Goal: Task Accomplishment & Management: Complete application form

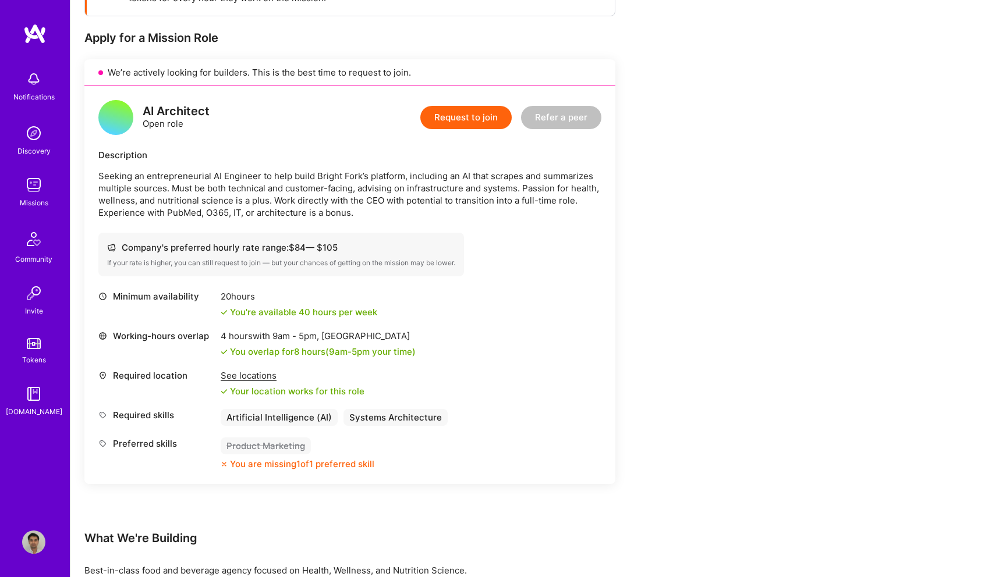
scroll to position [215, 0]
click at [456, 113] on button "Request to join" at bounding box center [465, 115] width 91 height 23
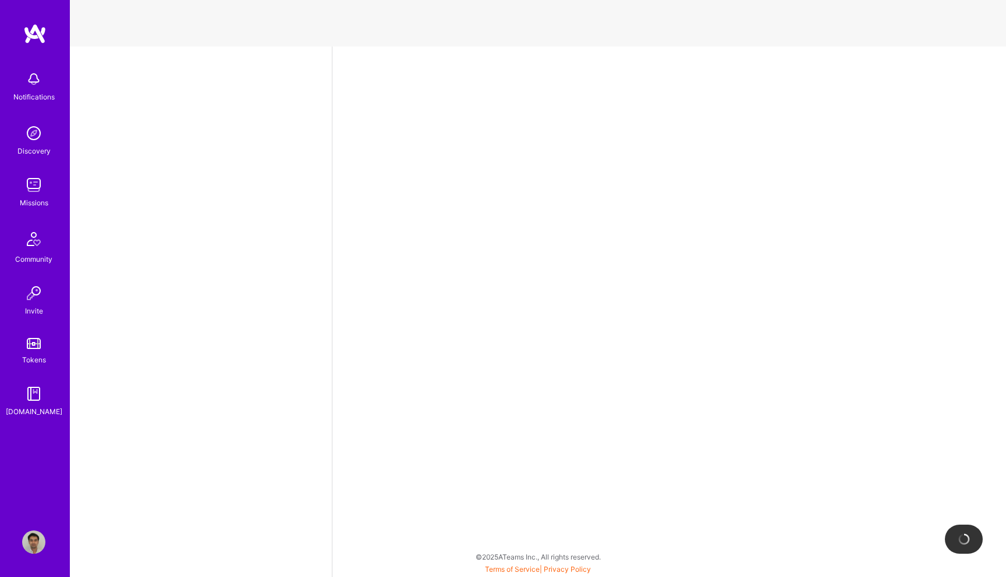
select select "US"
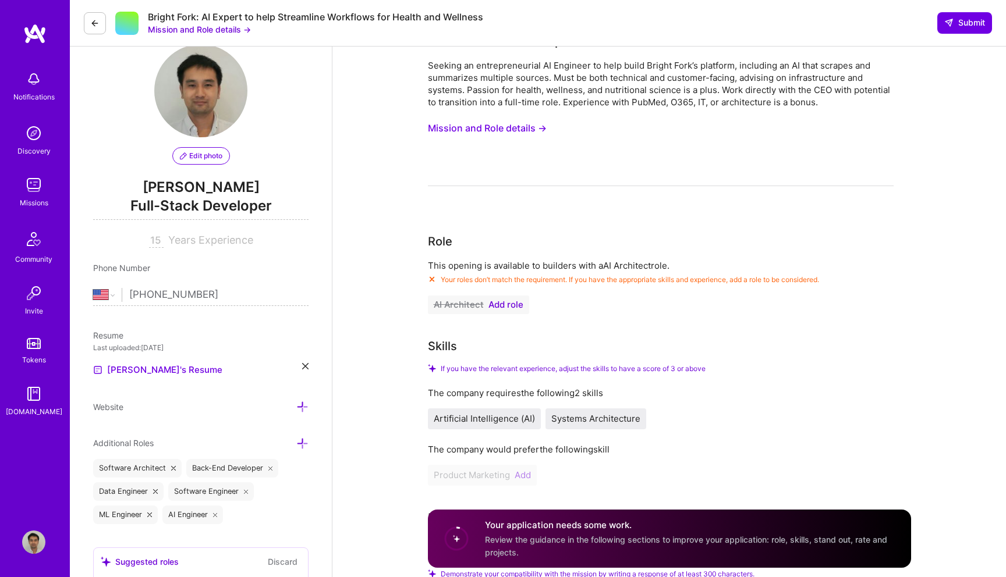
scroll to position [30, 0]
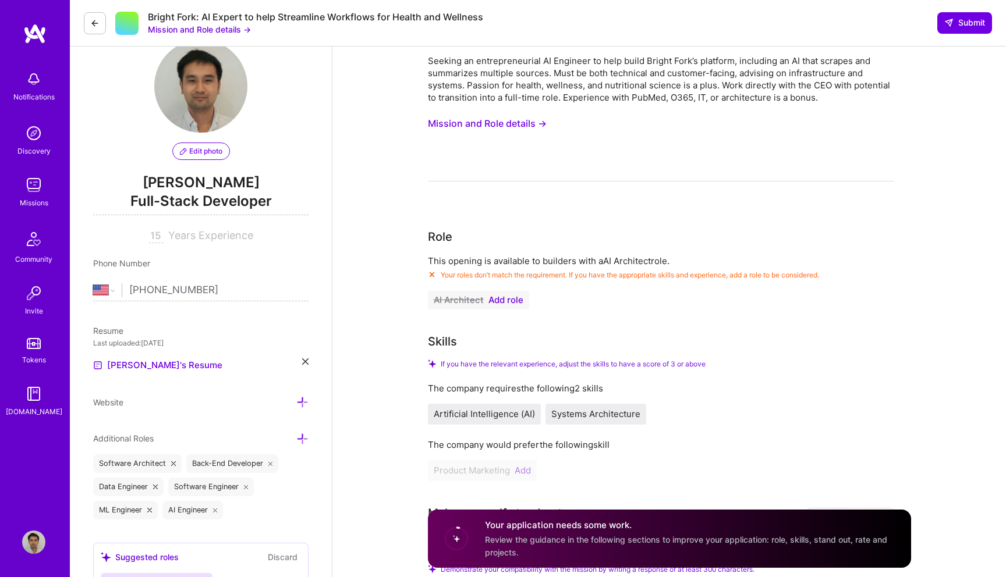
click at [511, 294] on button "AI Architect Add role" at bounding box center [478, 300] width 101 height 19
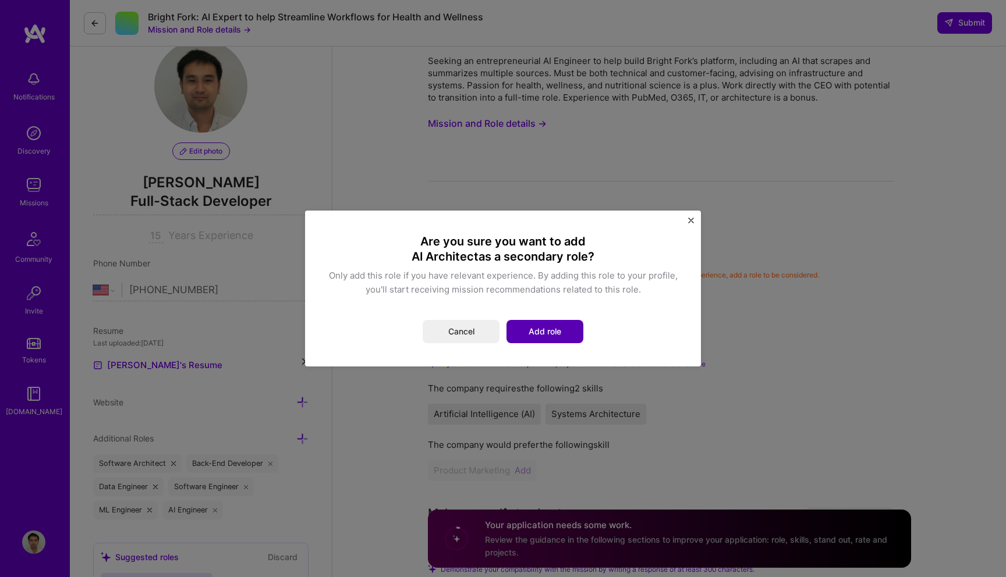
click at [541, 327] on button "Add role" at bounding box center [544, 331] width 77 height 23
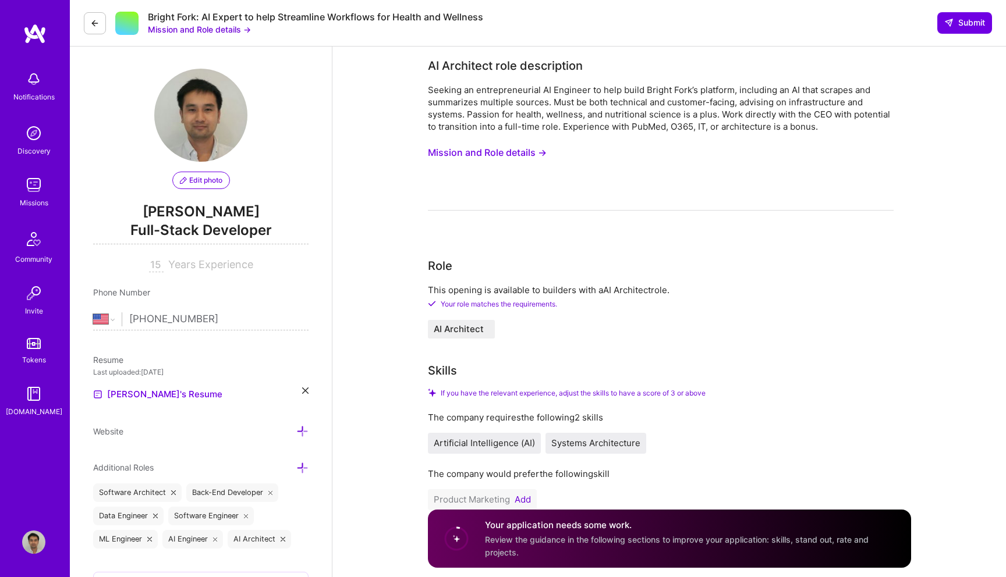
scroll to position [0, 0]
click at [512, 147] on button "Mission and Role details →" at bounding box center [487, 154] width 119 height 22
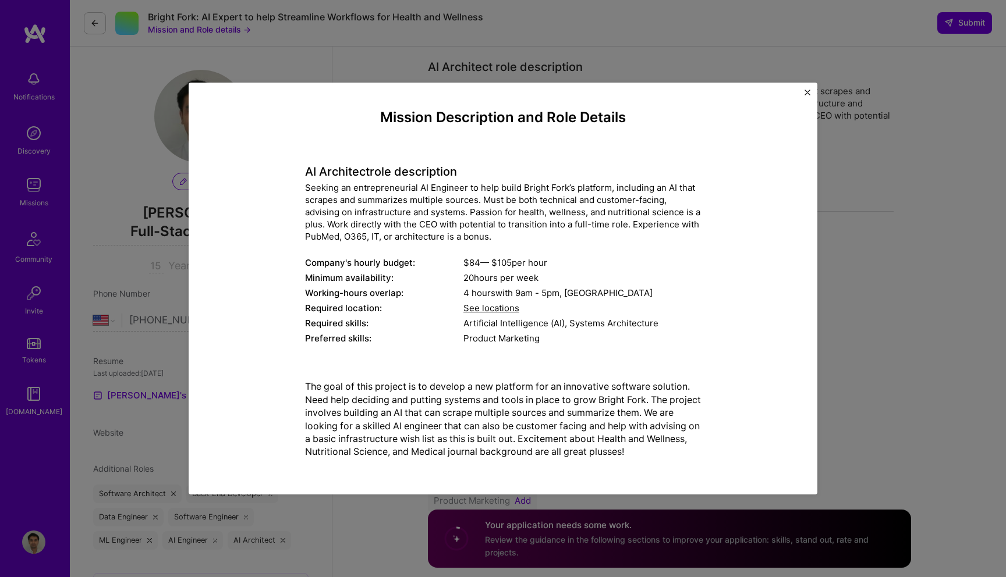
scroll to position [21, 0]
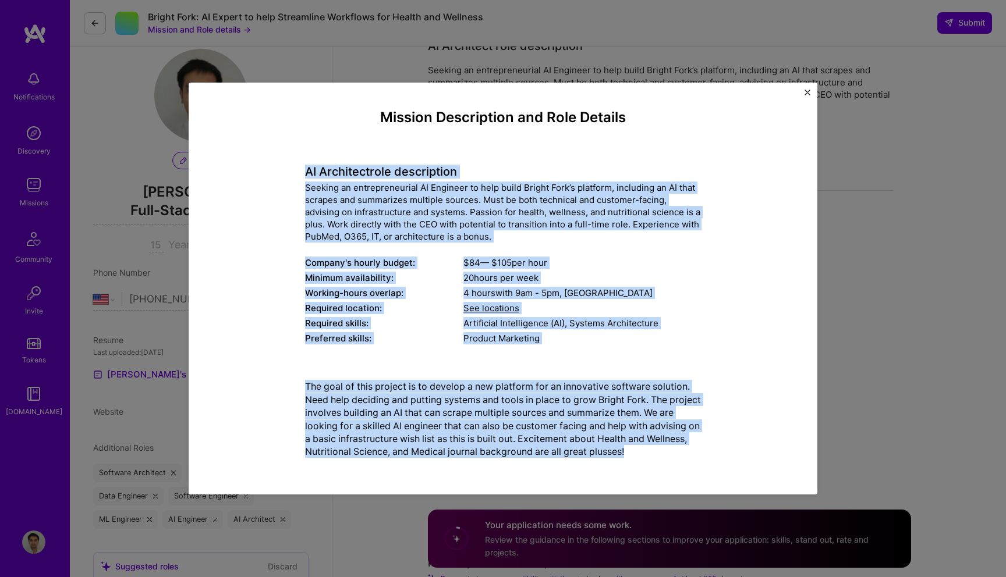
drag, startPoint x: 710, startPoint y: 446, endPoint x: 285, endPoint y: 168, distance: 508.7
click at [285, 168] on div "Mission Description and Role Details AI Architect role description Seeking an e…" at bounding box center [502, 288] width 575 height 359
copy div "AI Architect role description Seeking an entrepreneurial AI Engineer to help bu…"
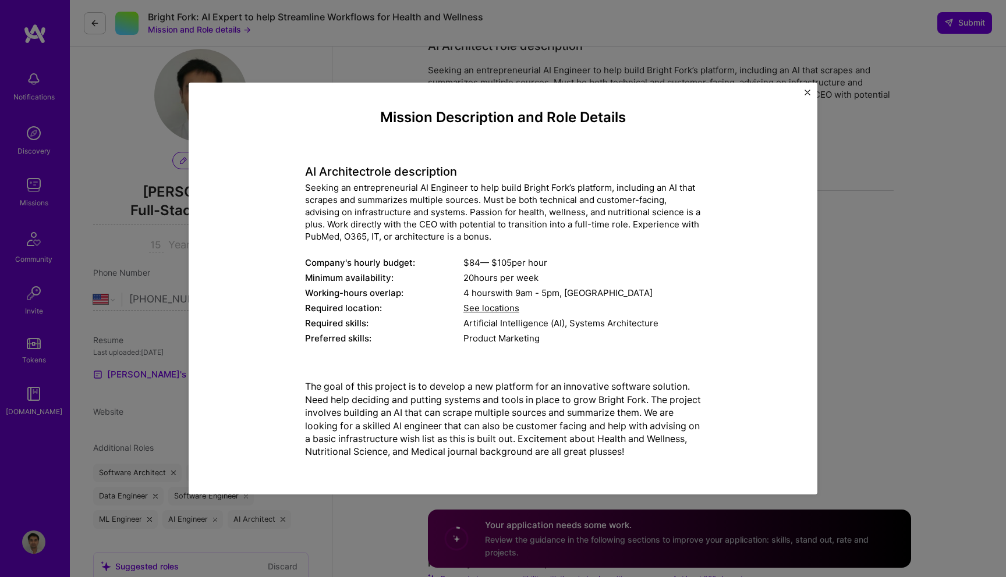
click at [915, 172] on div "Mission Description and Role Details AI Architect role description Seeking an e…" at bounding box center [503, 288] width 1006 height 577
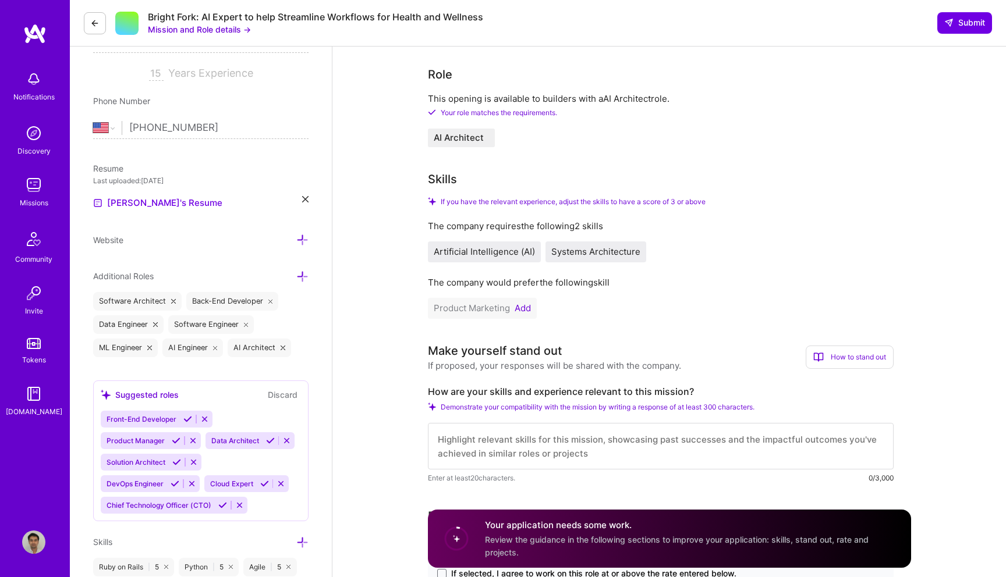
scroll to position [204, 0]
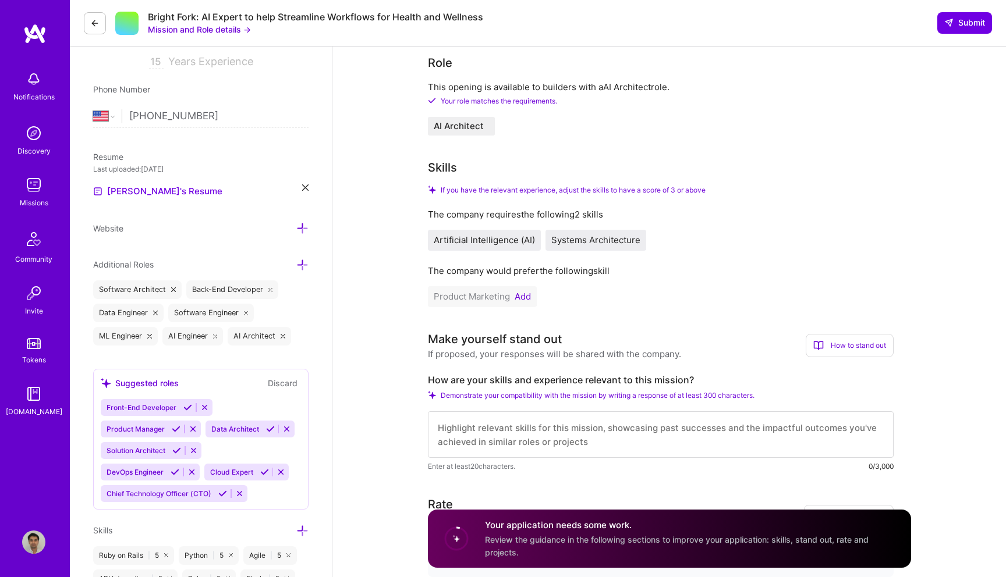
click at [547, 373] on div "Make yourself stand out If proposed, your responses will be shared with the com…" at bounding box center [661, 402] width 466 height 142
copy label "How are your skills and experience relevant to this mission?"
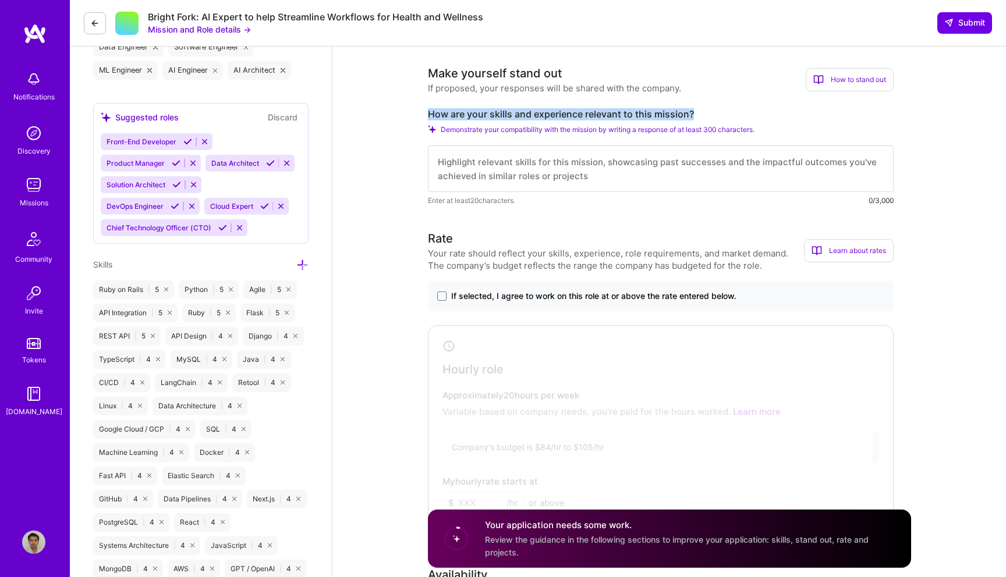
scroll to position [528, 0]
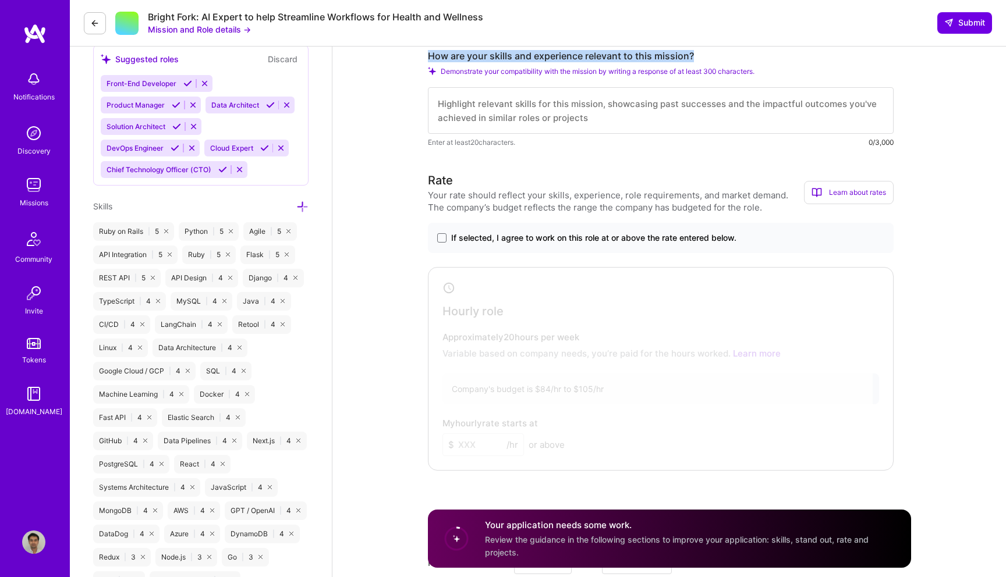
click at [534, 234] on span "If selected, I agree to work on this role at or above the rate entered below." at bounding box center [593, 238] width 285 height 12
click at [0, 0] on input "If selected, I agree to work on this role at or above the rate entered below." at bounding box center [0, 0] width 0 height 0
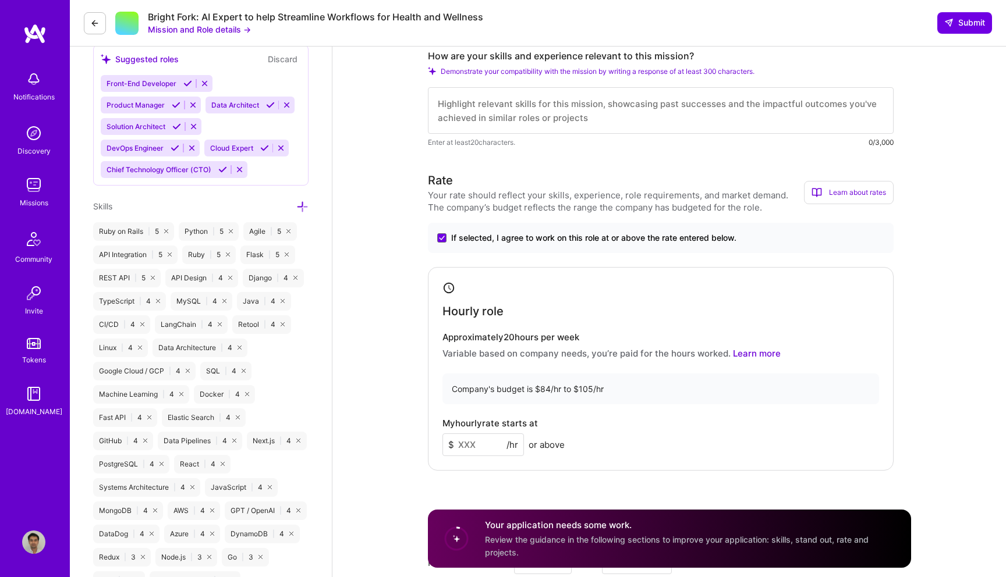
click at [477, 451] on input at bounding box center [482, 445] width 81 height 23
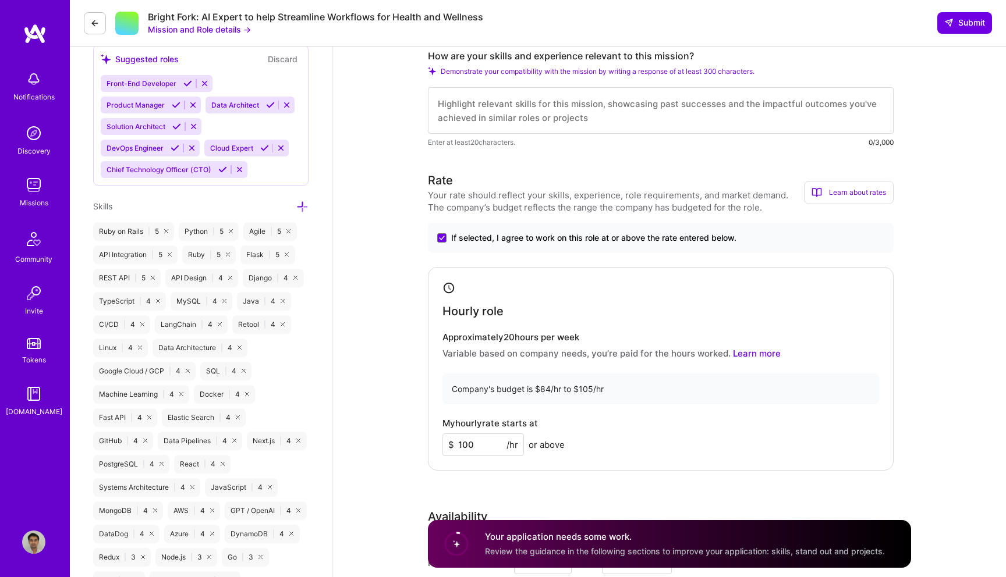
type input "100"
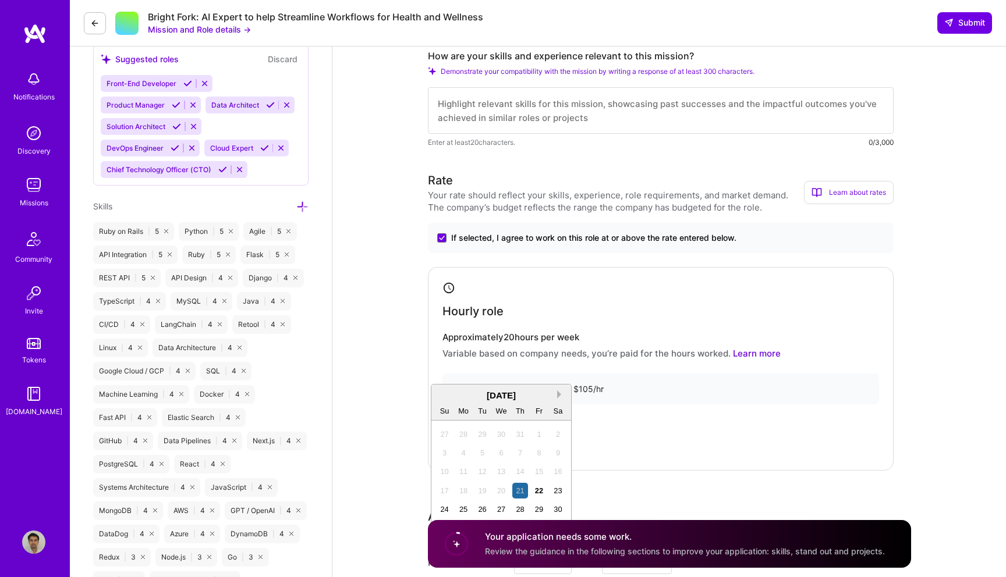
click at [558, 395] on button "Next Month" at bounding box center [561, 395] width 8 height 8
click at [463, 432] on div "1" at bounding box center [464, 435] width 16 height 16
type input "Sep 1"
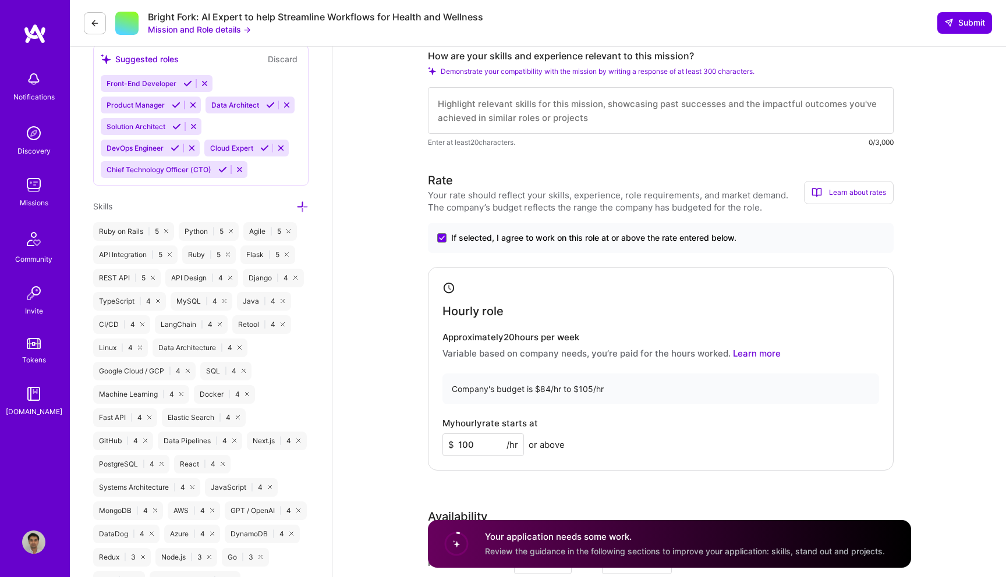
click at [565, 109] on textarea at bounding box center [661, 110] width 466 height 47
paste textarea "I built an AI agent for a healthcare provider that scraped and summarized medic…"
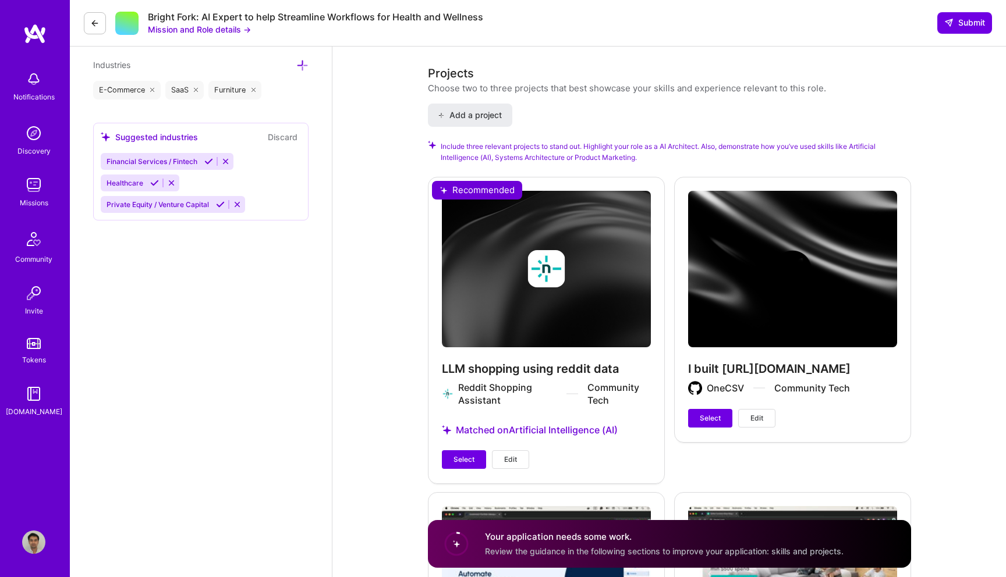
scroll to position [1481, 0]
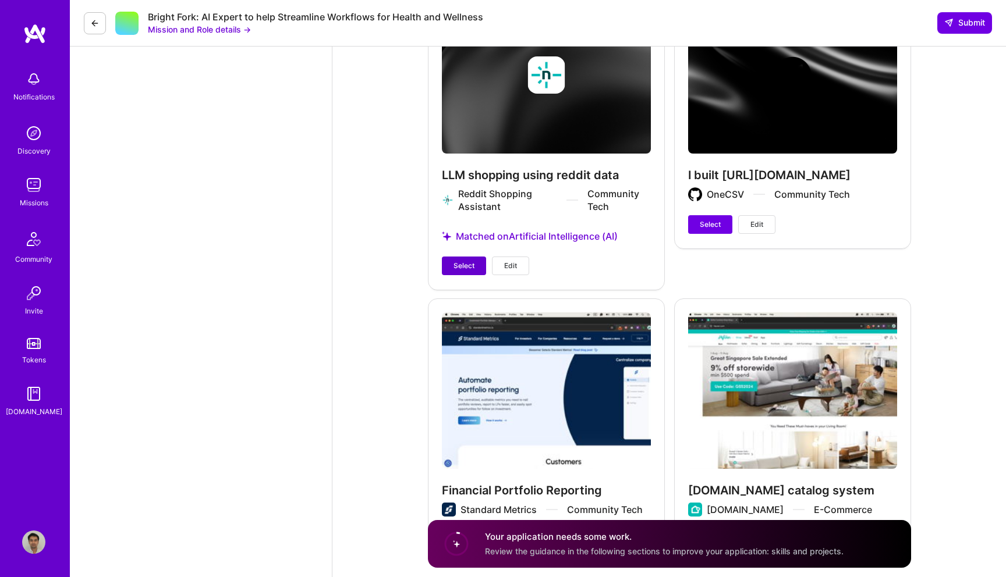
type textarea "I built an AI agent for a healthcare provider that scraped and summarized medic…"
click at [466, 258] on button "Select" at bounding box center [464, 266] width 44 height 19
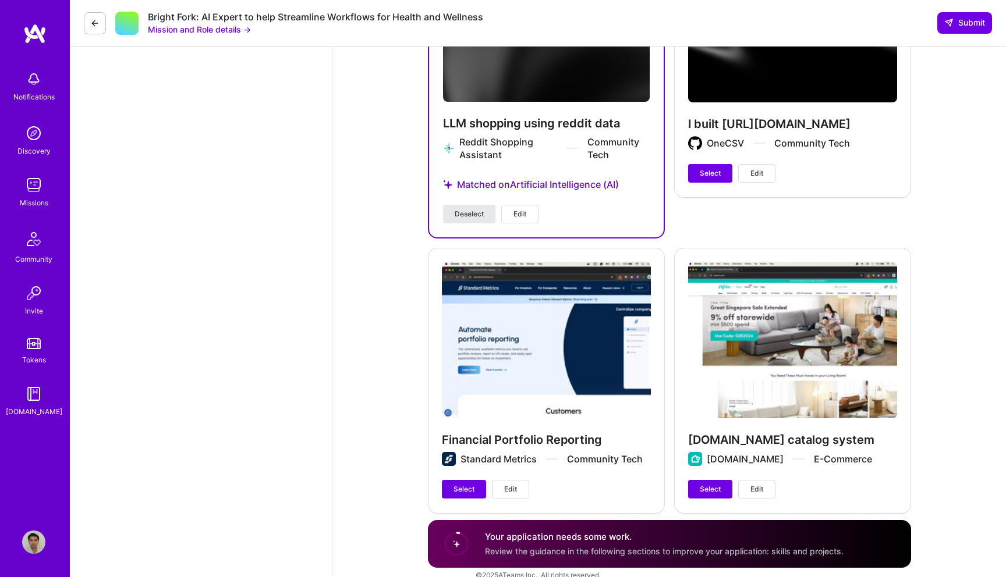
scroll to position [1550, 0]
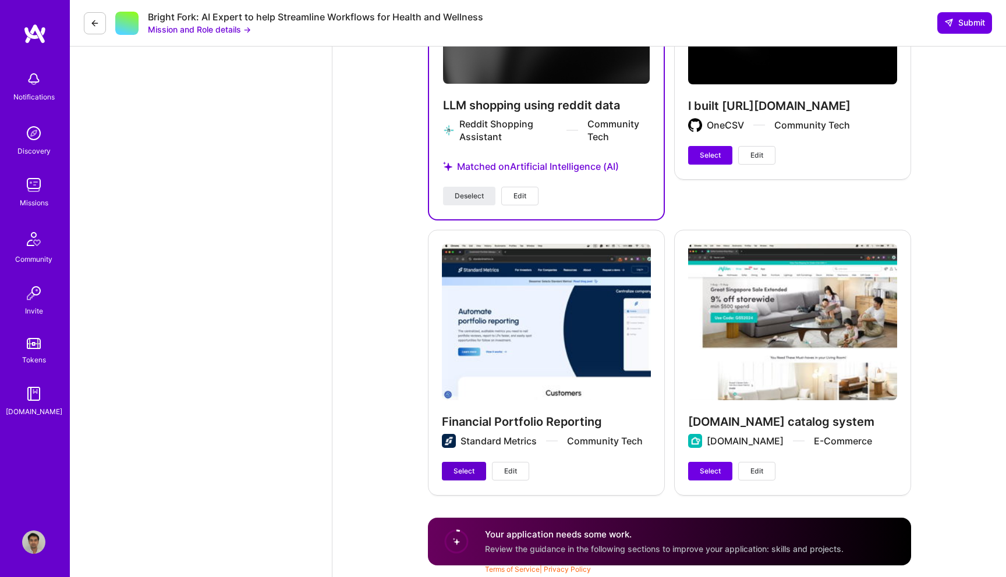
click at [463, 474] on span "Select" at bounding box center [463, 471] width 21 height 10
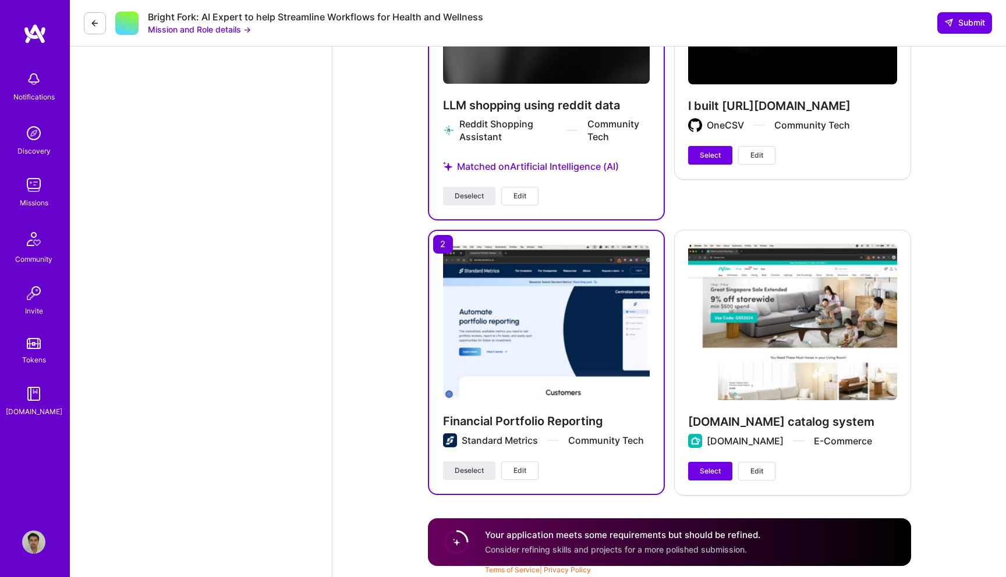
click at [973, 10] on div "Bright Fork: AI Expert to help Streamline Workflows for Health and Wellness Mis…" at bounding box center [538, 23] width 936 height 47
click at [954, 26] on span "Submit" at bounding box center [964, 23] width 41 height 12
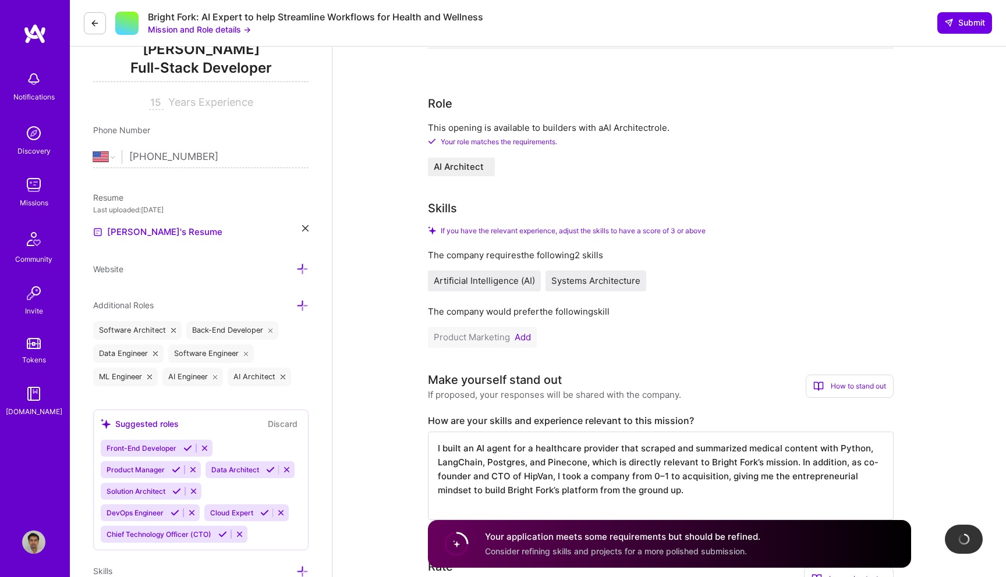
scroll to position [140, 0]
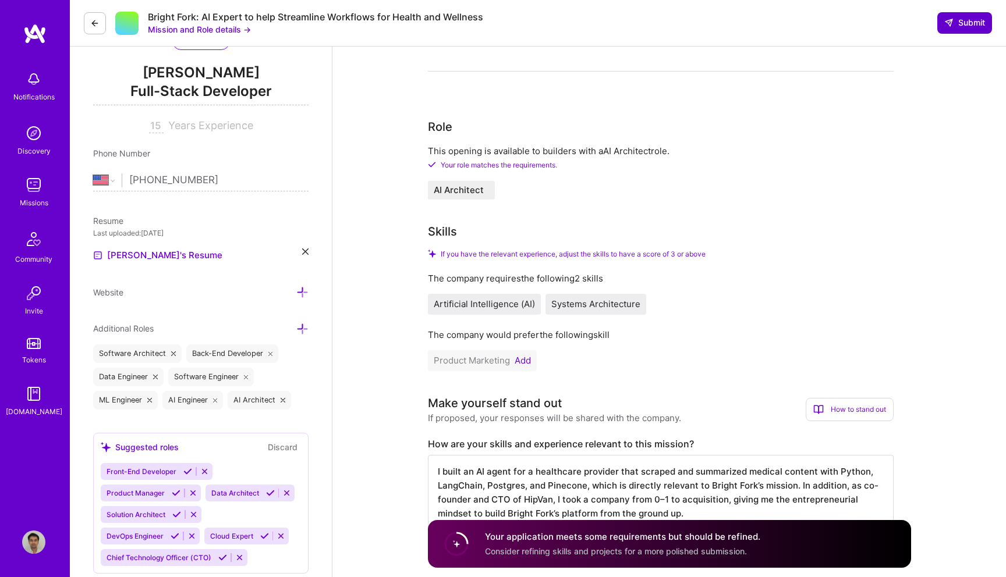
click at [954, 19] on span "Submit" at bounding box center [964, 23] width 41 height 12
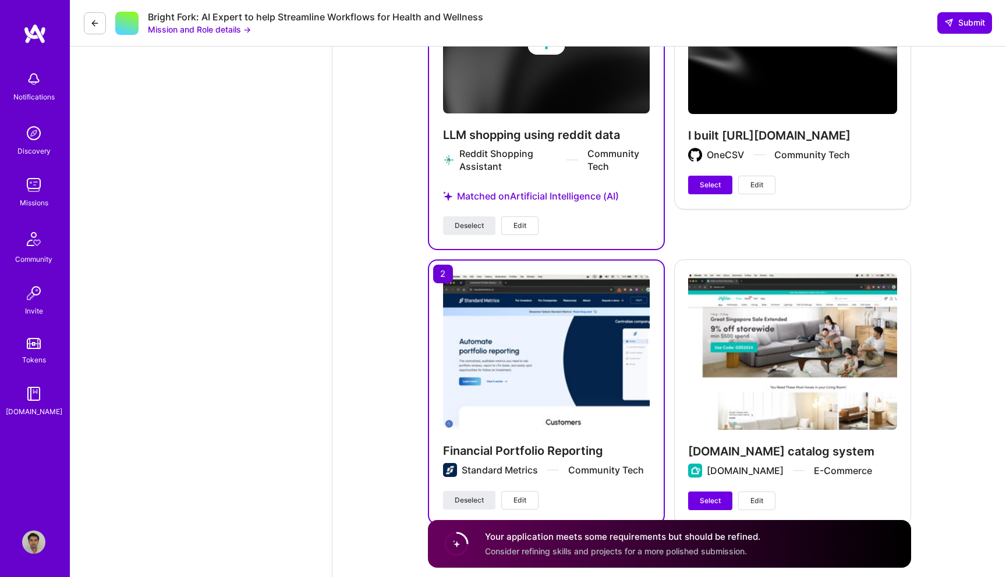
scroll to position [1550, 0]
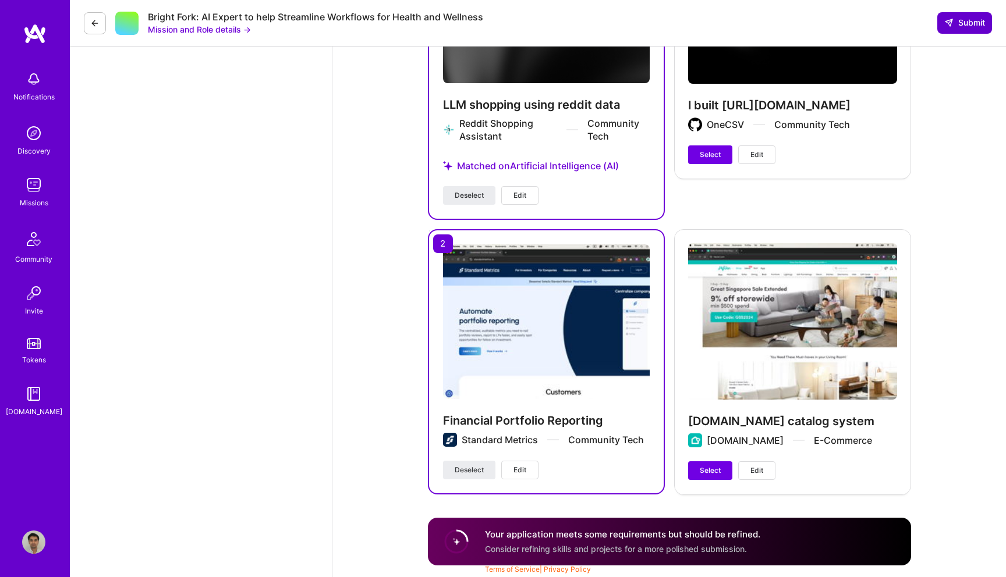
click at [966, 32] on button "Submit" at bounding box center [964, 22] width 55 height 21
click at [963, 22] on span "Submit" at bounding box center [964, 23] width 41 height 12
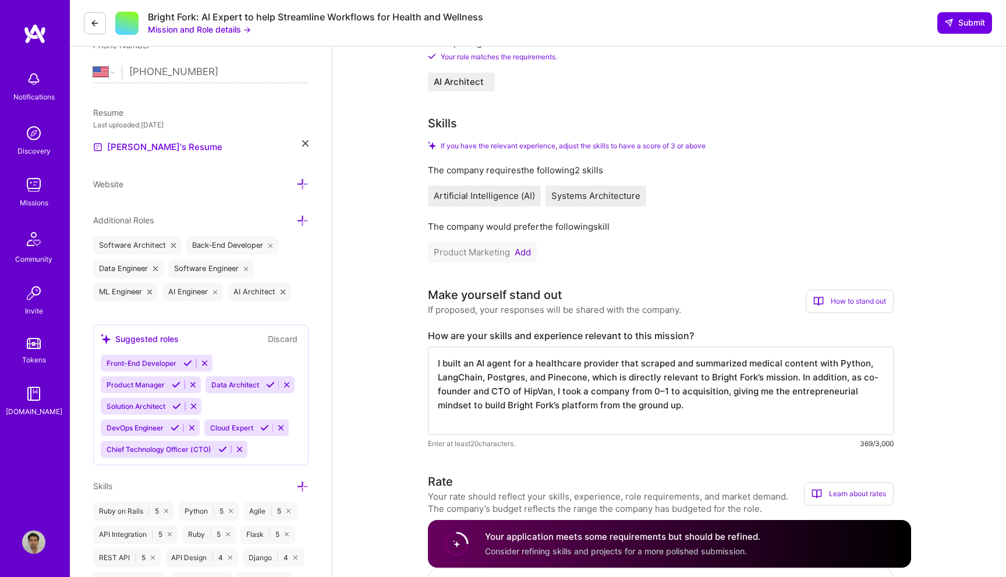
scroll to position [457, 0]
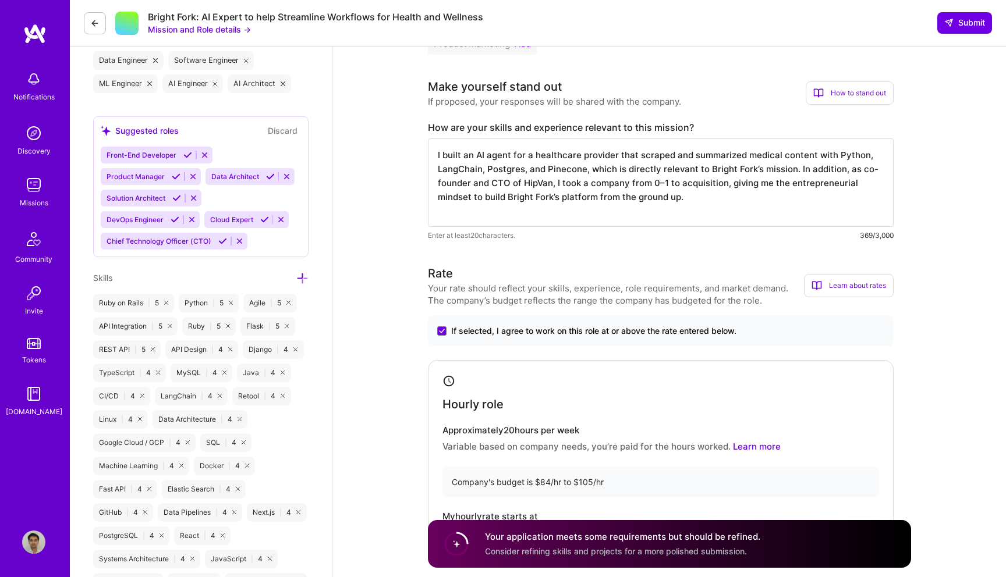
click at [584, 183] on textarea "I built an AI agent for a healthcare provider that scraped and summarized medic…" at bounding box center [661, 183] width 466 height 88
paste textarea "I built an AI shopping assistant prototype at reddit-shopping-app.netlify.app t…"
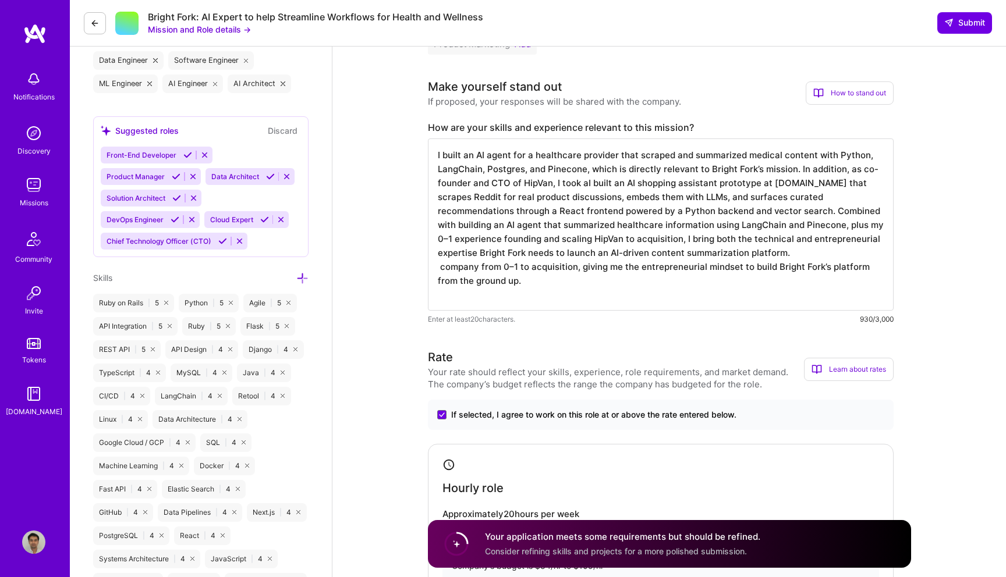
paste textarea "shopping assistant prototype at reddit-shopping-app.netlify.app that scrapes Re…"
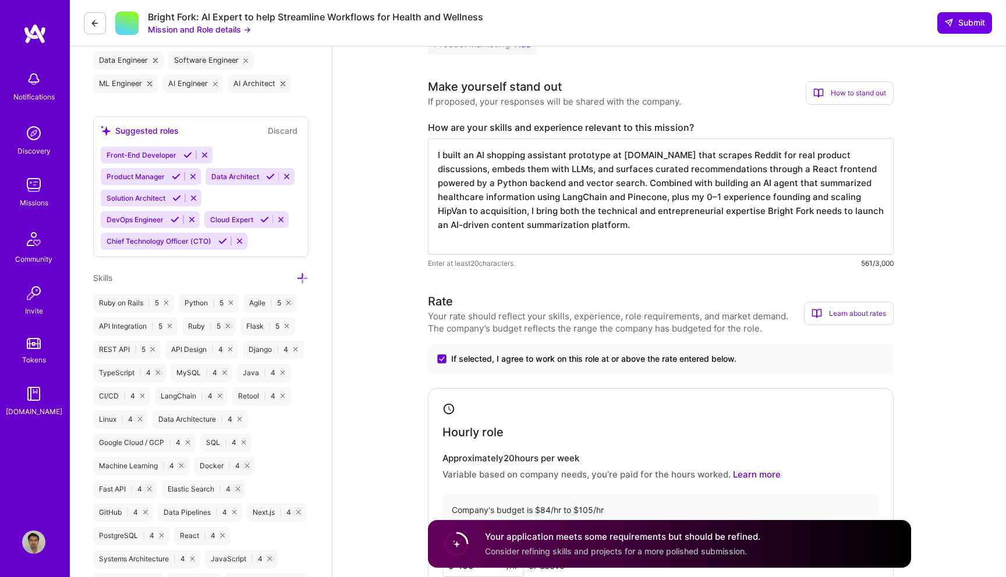
click at [689, 223] on textarea "I built an AI shopping assistant prototype at reddit-shopping-app.netlify.app t…" at bounding box center [661, 197] width 466 height 116
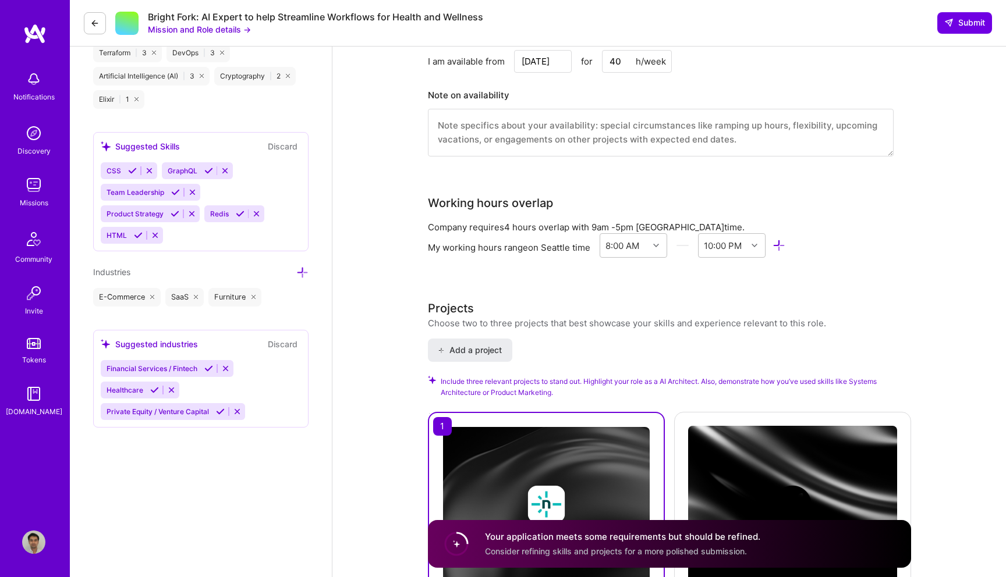
scroll to position [1111, 0]
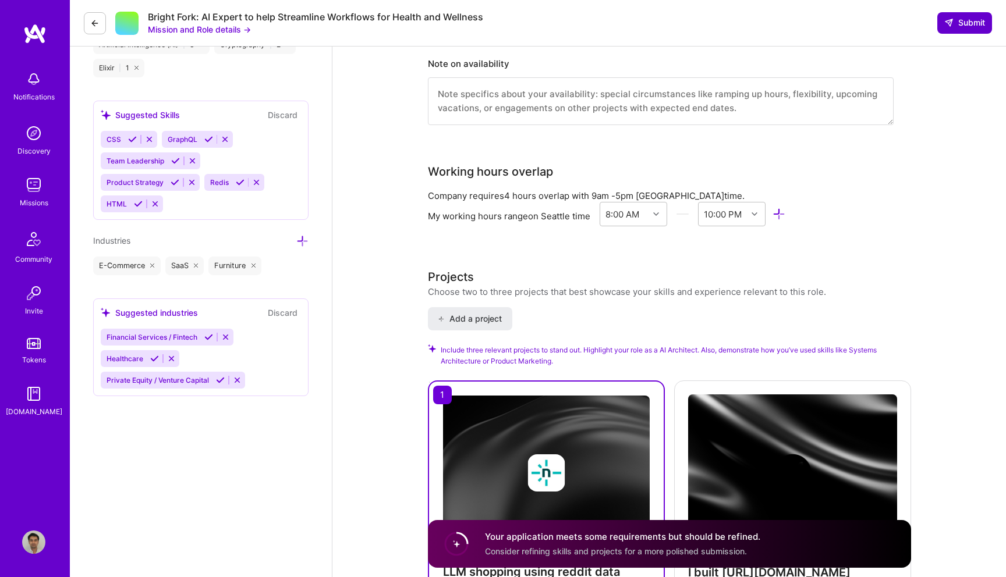
type textarea "I built an AI shopping assistant prototype at reddit-shopping-app.netlify.app t…"
click at [966, 24] on span "Submit" at bounding box center [964, 23] width 41 height 12
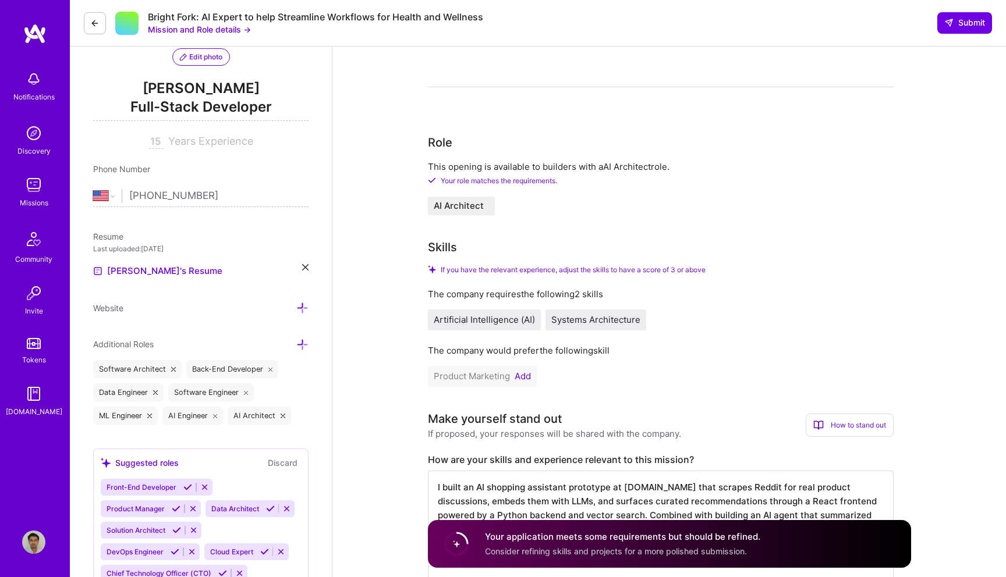
scroll to position [122, 0]
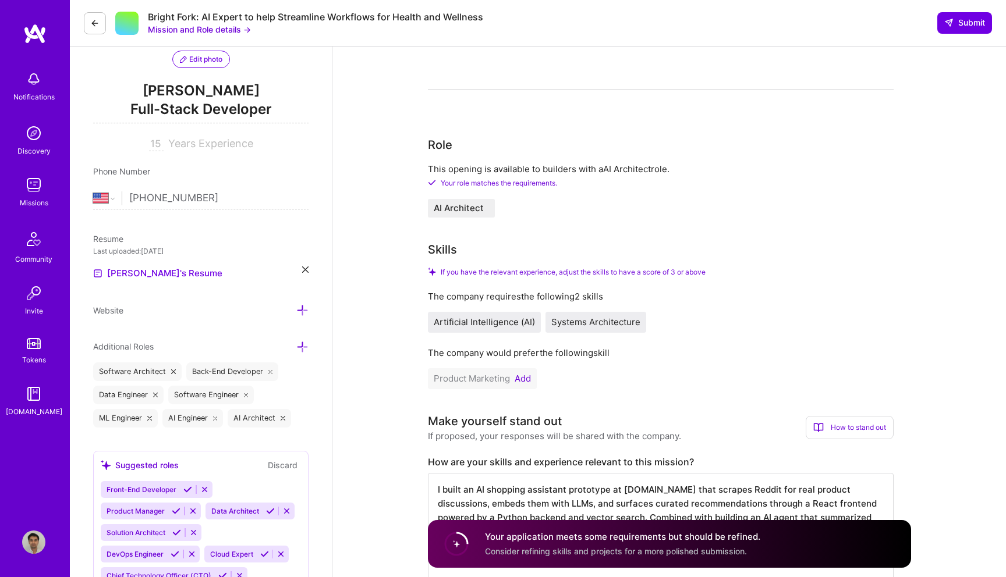
click at [518, 379] on button "Add" at bounding box center [522, 378] width 16 height 9
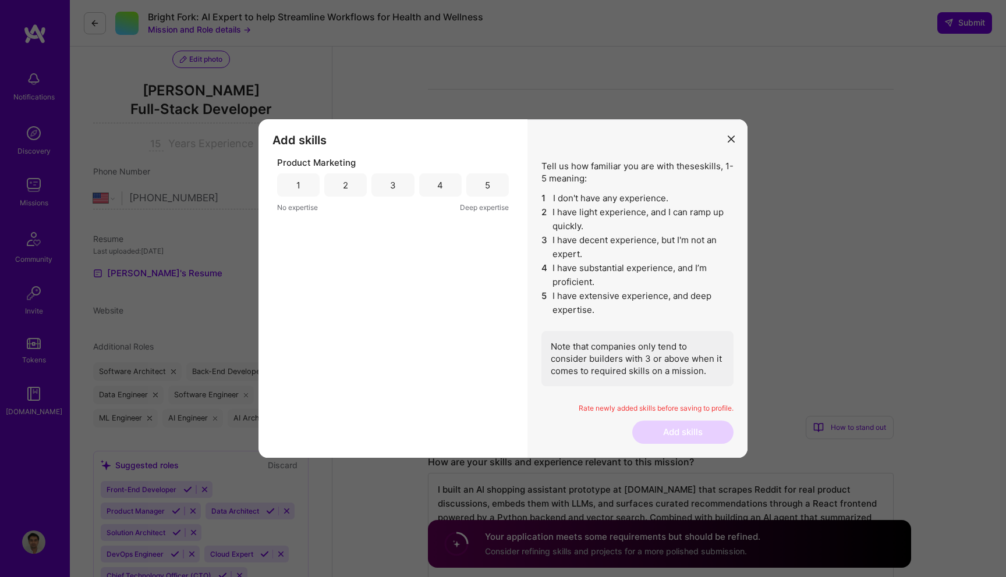
click at [345, 190] on div "2" at bounding box center [345, 185] width 5 height 12
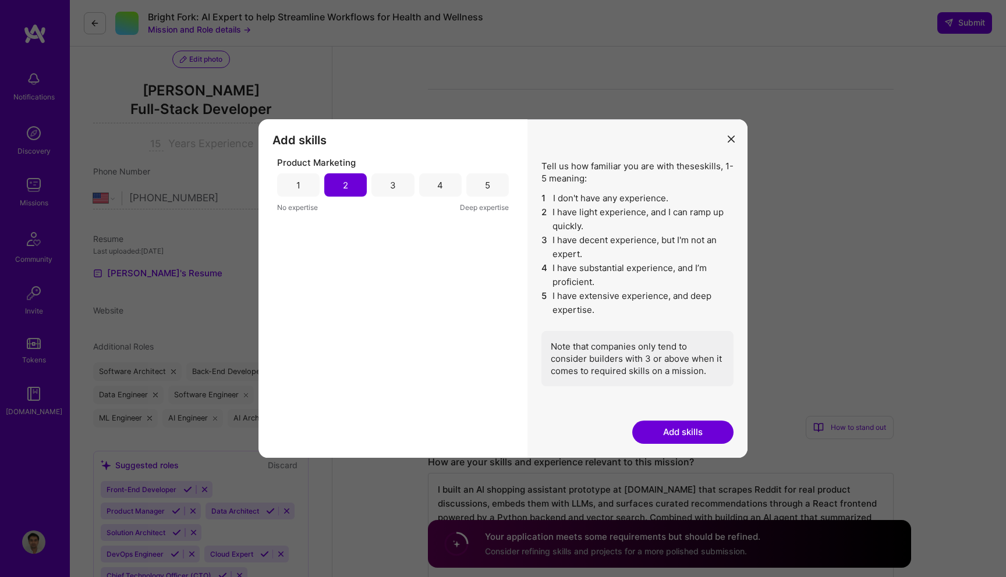
click at [709, 423] on button "Add skills" at bounding box center [682, 432] width 101 height 23
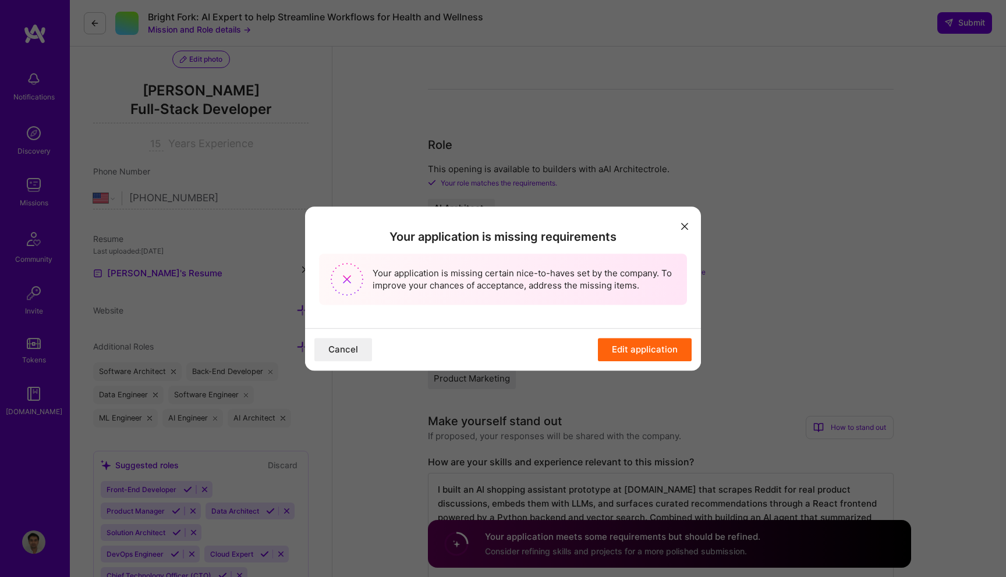
click at [662, 352] on button "Edit application" at bounding box center [645, 349] width 94 height 23
click at [626, 353] on button "Edit application" at bounding box center [645, 349] width 94 height 23
click at [683, 228] on icon "modal" at bounding box center [684, 226] width 7 height 7
click at [682, 224] on icon "modal" at bounding box center [684, 226] width 7 height 7
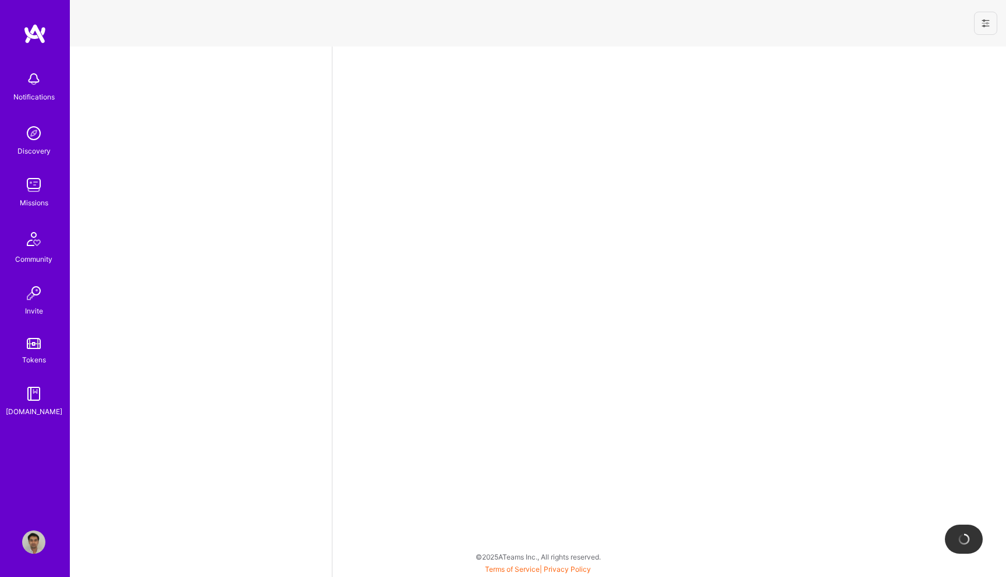
select select "US"
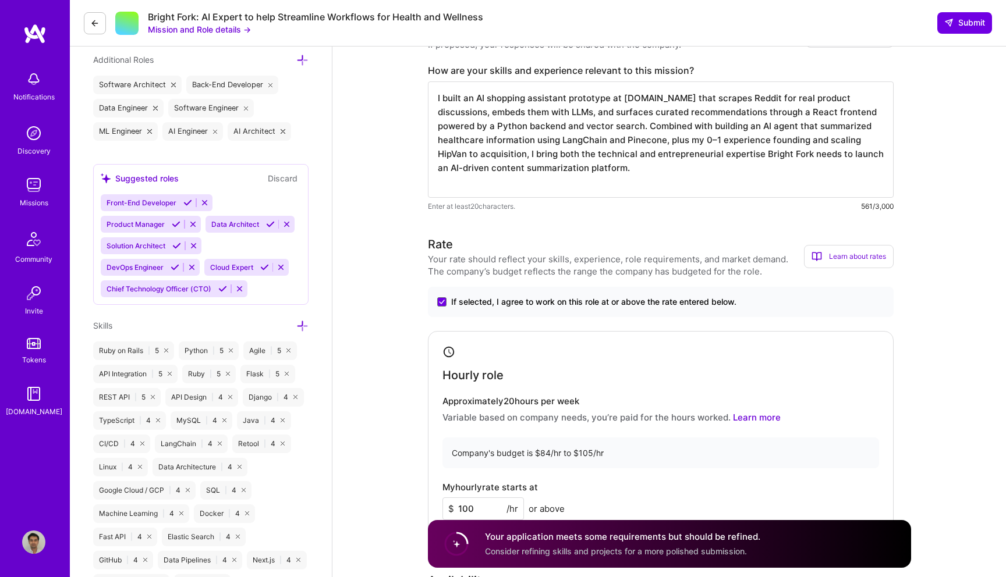
scroll to position [414, 0]
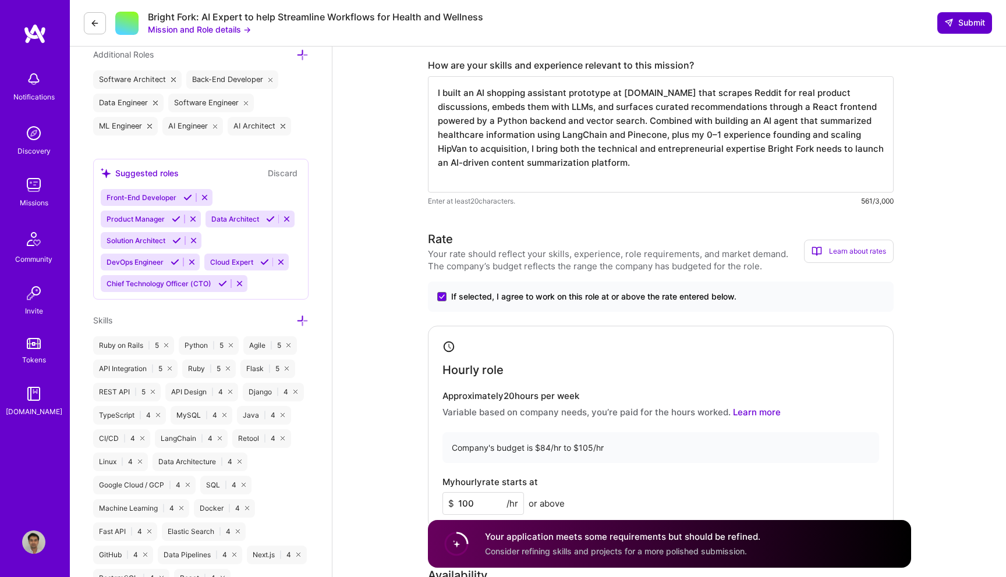
click at [960, 27] on span "Submit" at bounding box center [964, 23] width 41 height 12
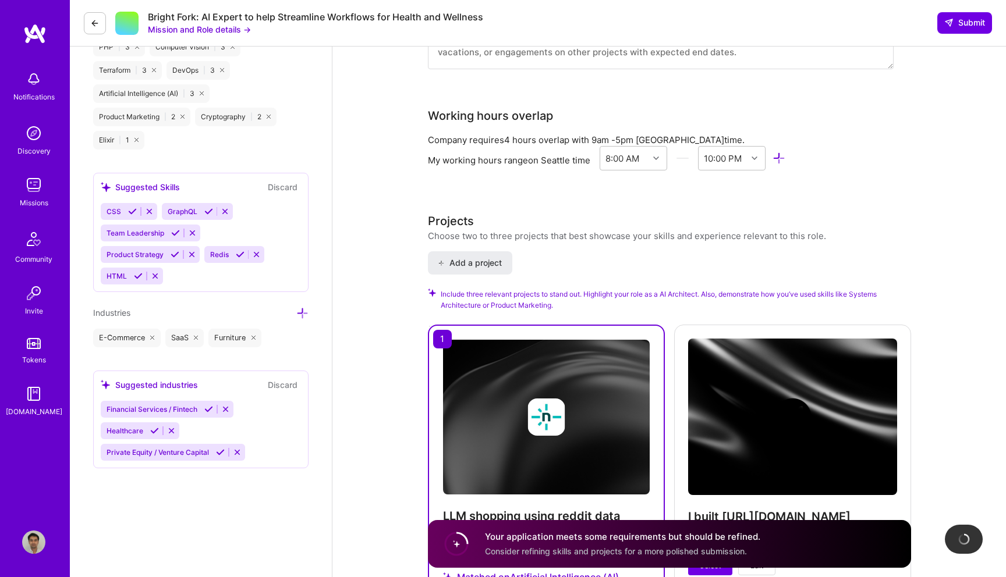
scroll to position [640, 0]
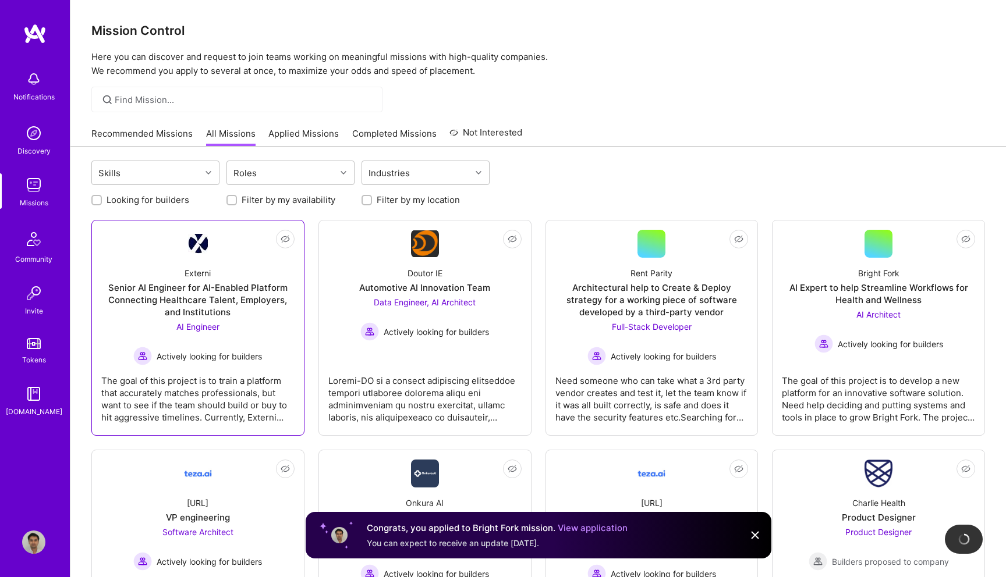
click at [195, 252] on img at bounding box center [198, 244] width 20 height 20
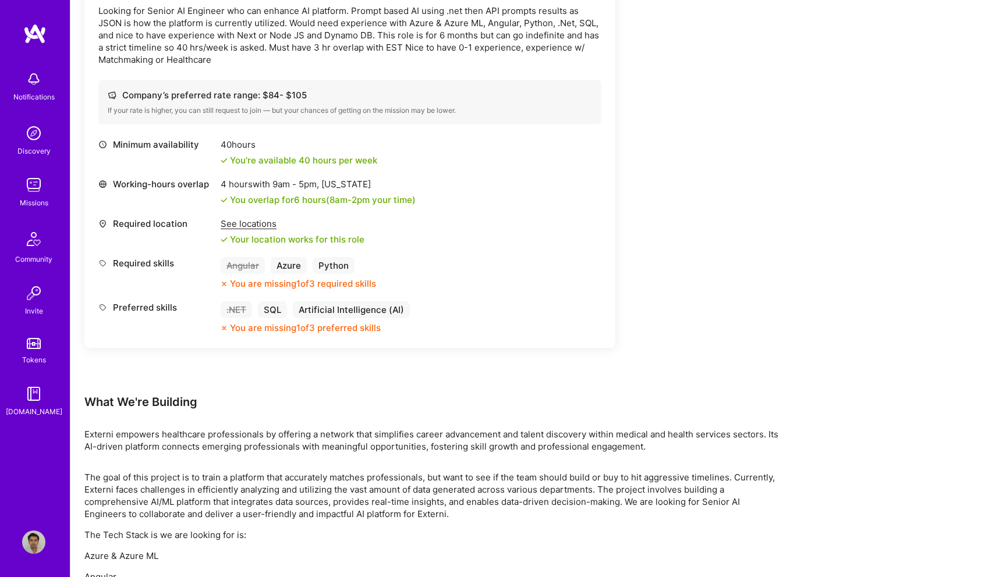
scroll to position [374, 0]
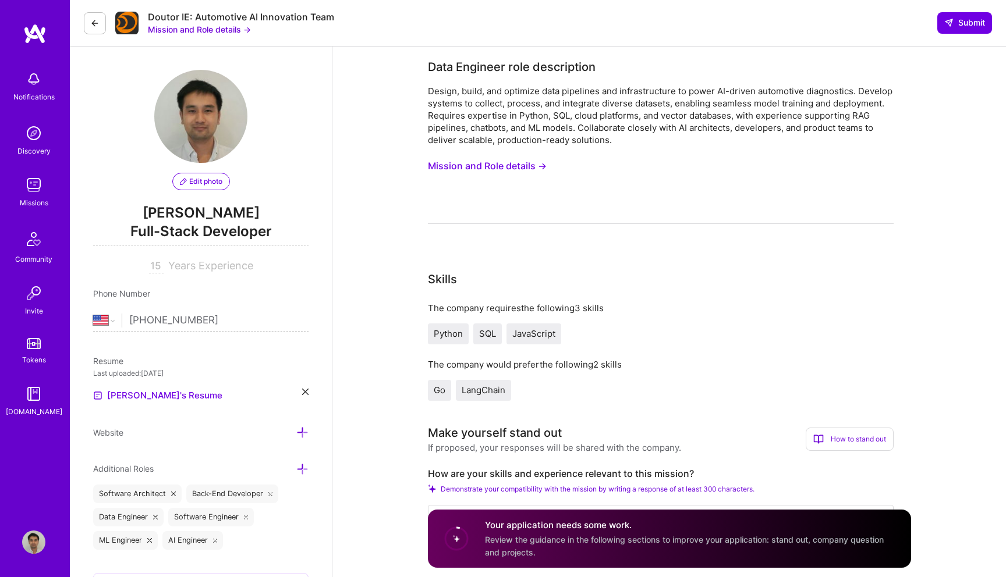
select select "US"
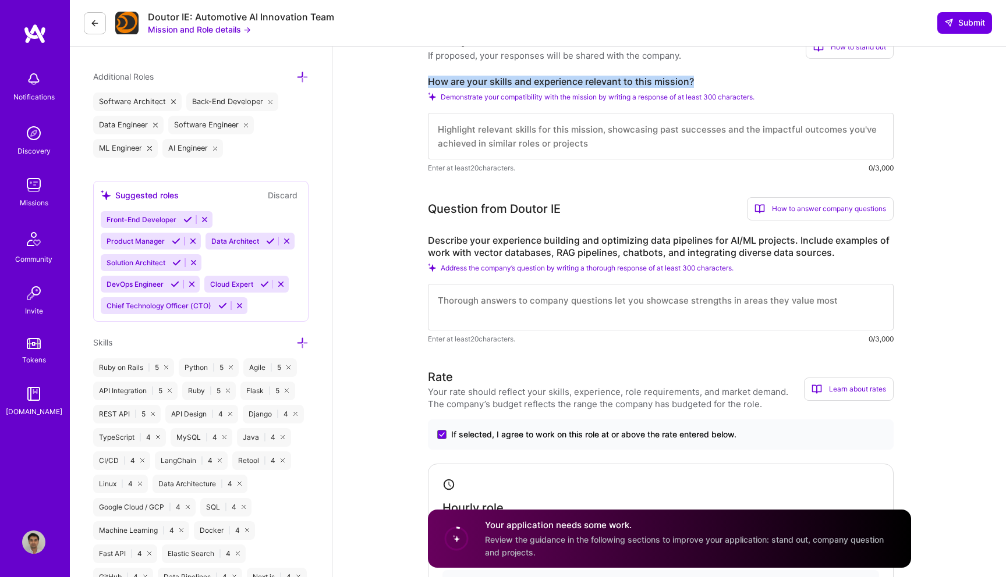
scroll to position [1, 0]
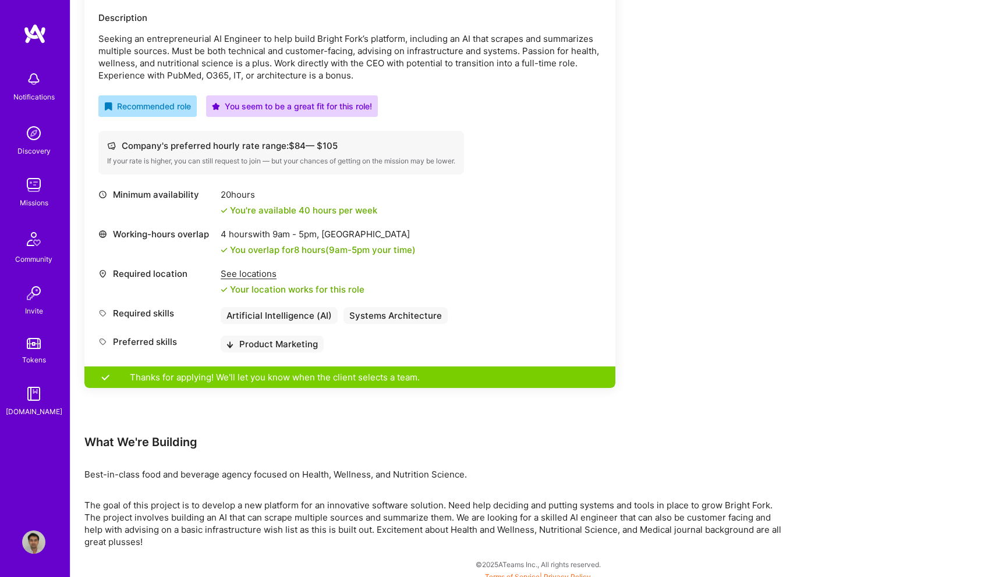
scroll to position [358, 0]
